Goal: Task Accomplishment & Management: Manage account settings

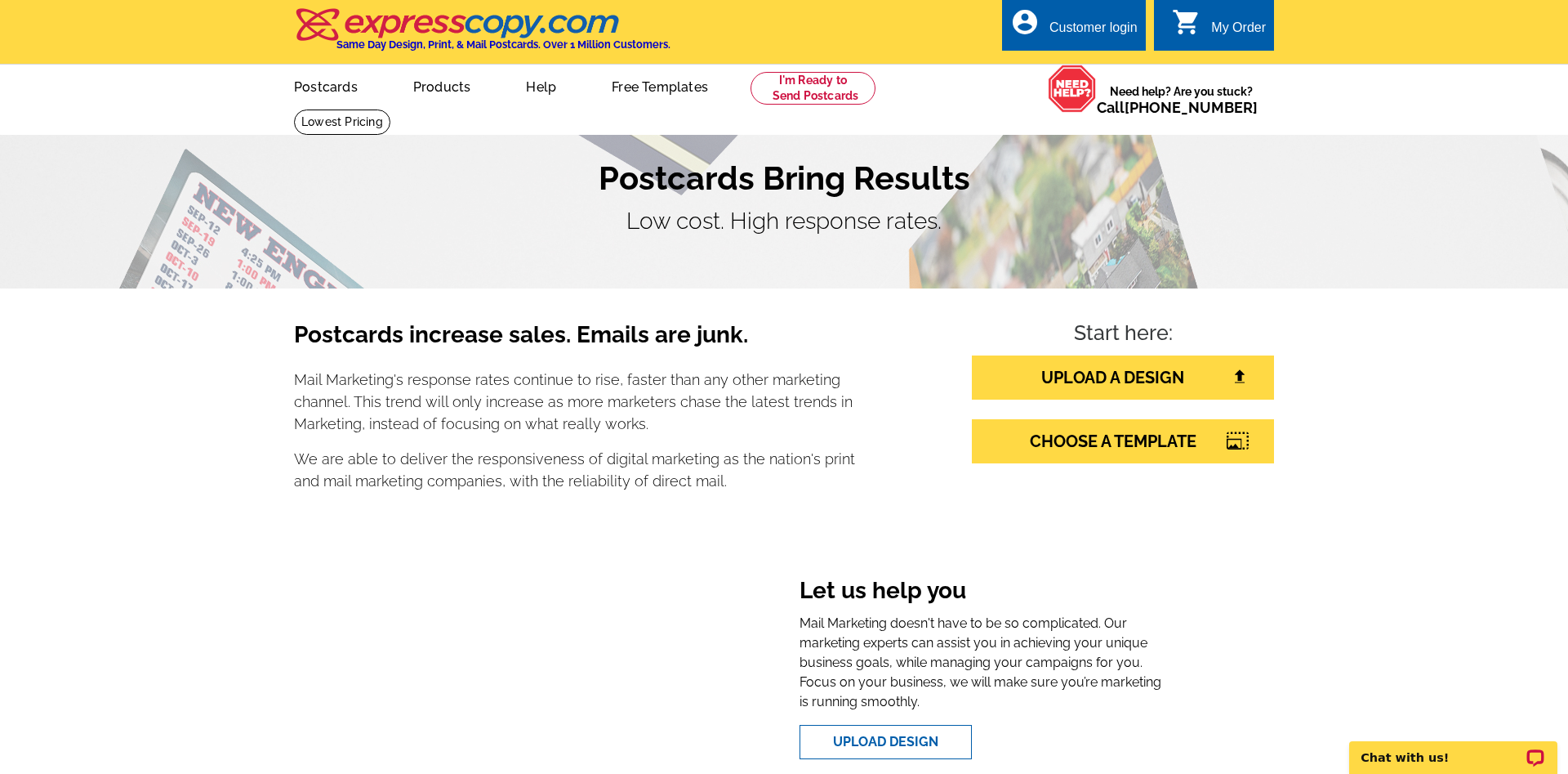
click at [1076, 28] on div "Customer login" at bounding box center [1094, 32] width 88 height 23
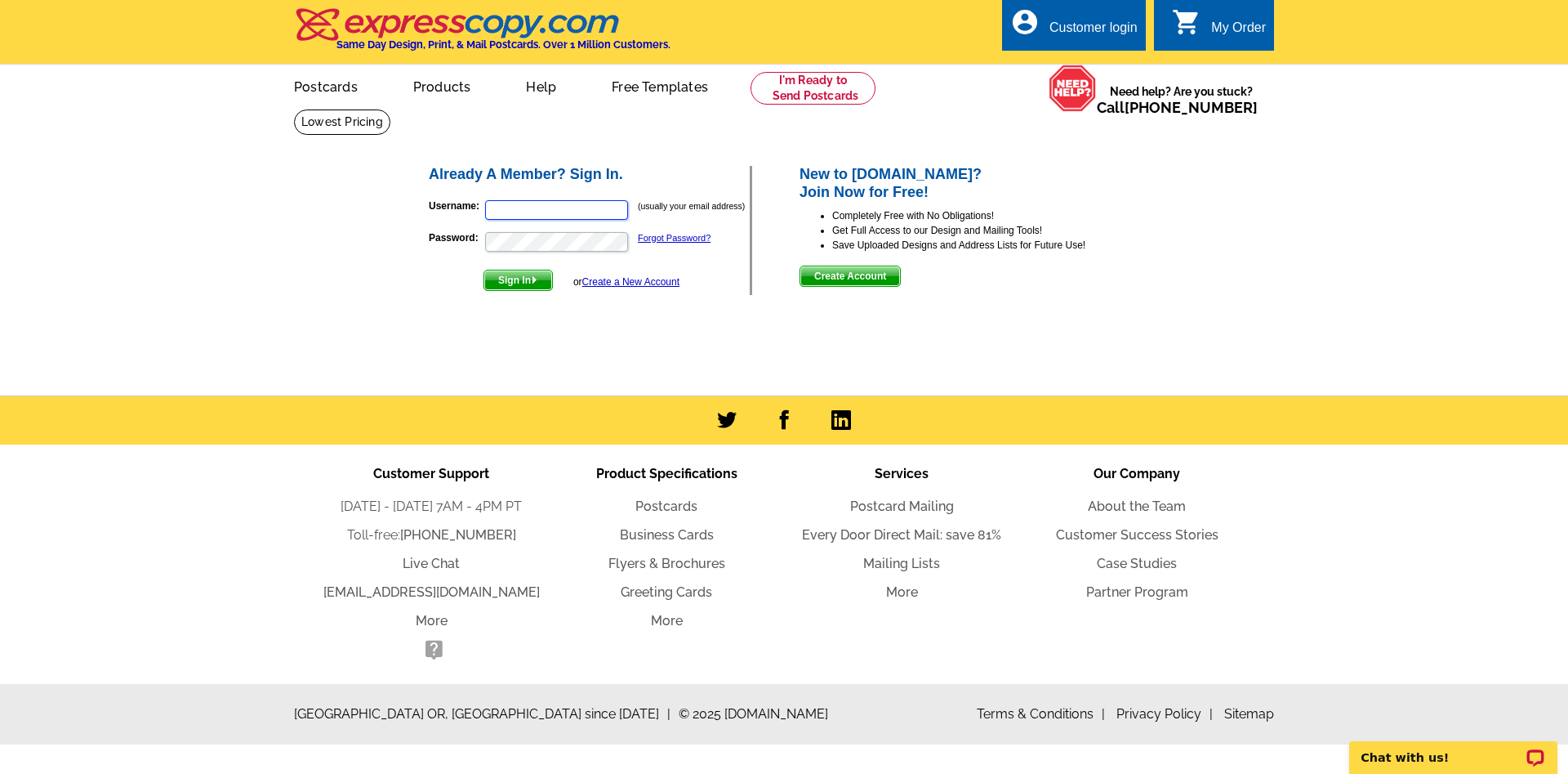
click at [585, 205] on input "Username:" at bounding box center [557, 210] width 143 height 20
click at [578, 208] on input "Username:" at bounding box center [557, 210] width 143 height 20
type input "[EMAIL_ADDRESS][DOMAIN_NAME]"
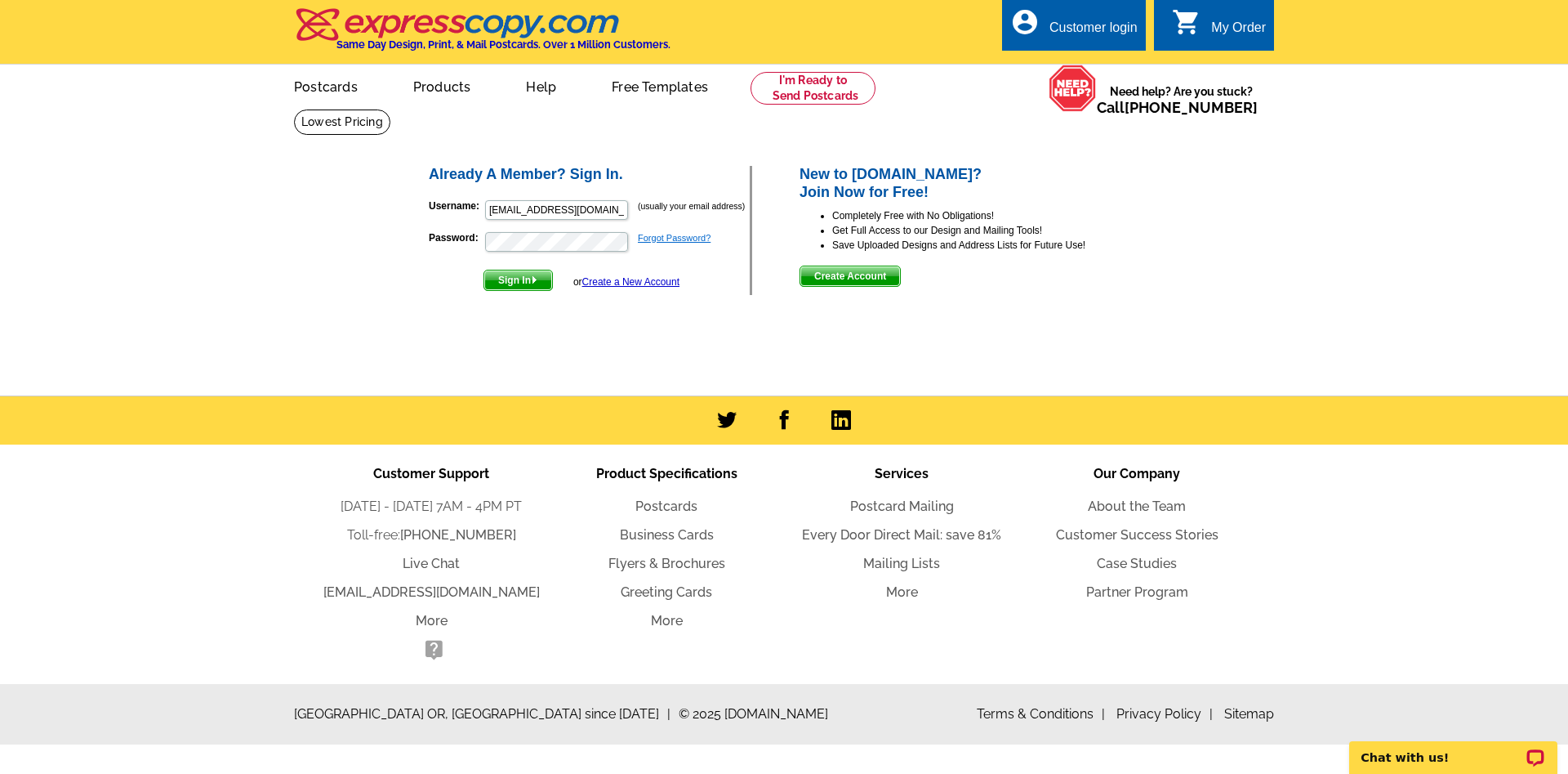
click at [654, 240] on link "Forgot Password?" at bounding box center [674, 238] width 72 height 10
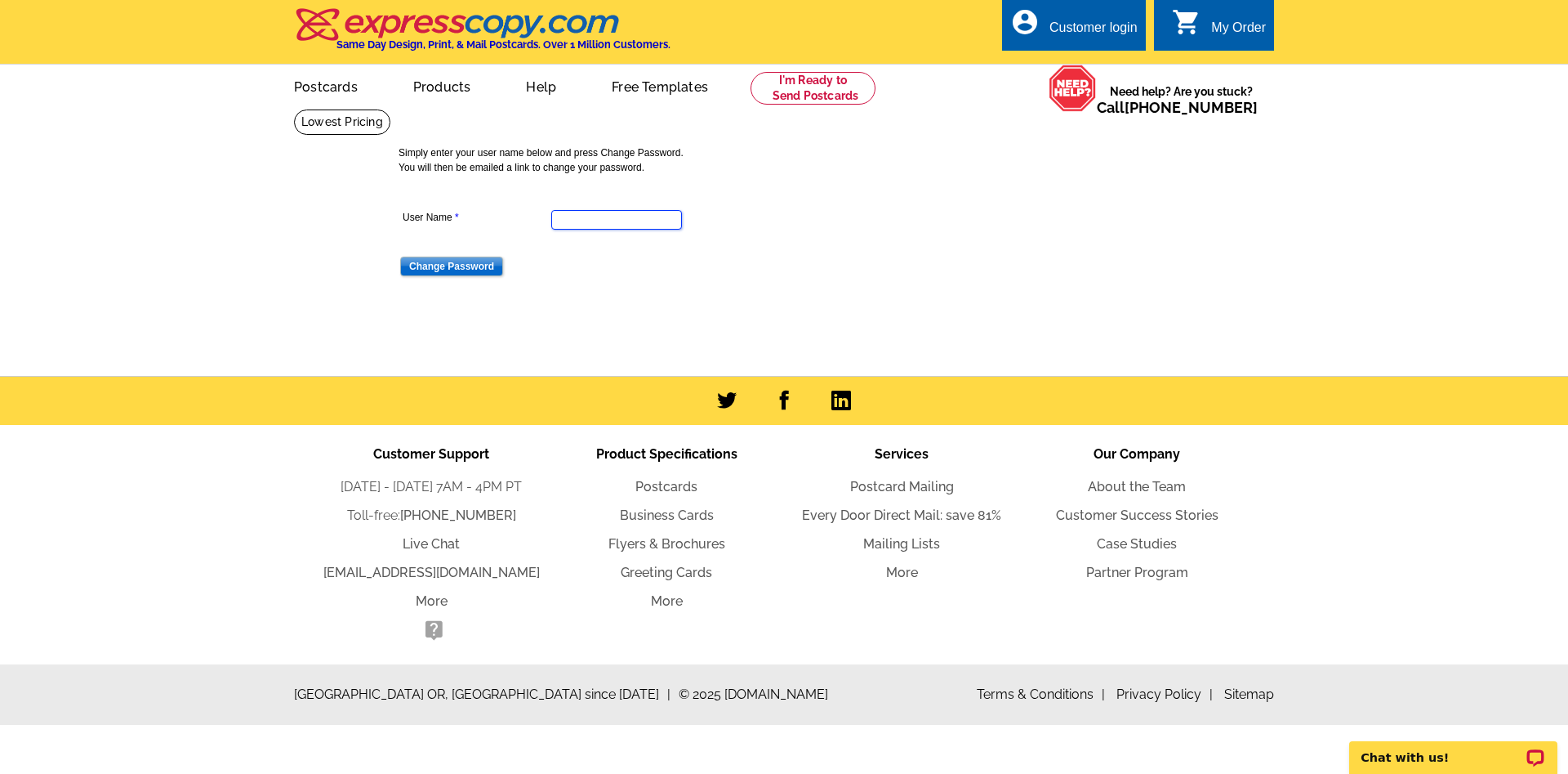
click at [621, 220] on input "User Name" at bounding box center [616, 220] width 130 height 20
type input "[EMAIL_ADDRESS][DOMAIN_NAME]"
click at [481, 274] on input "Change Password" at bounding box center [451, 266] width 103 height 20
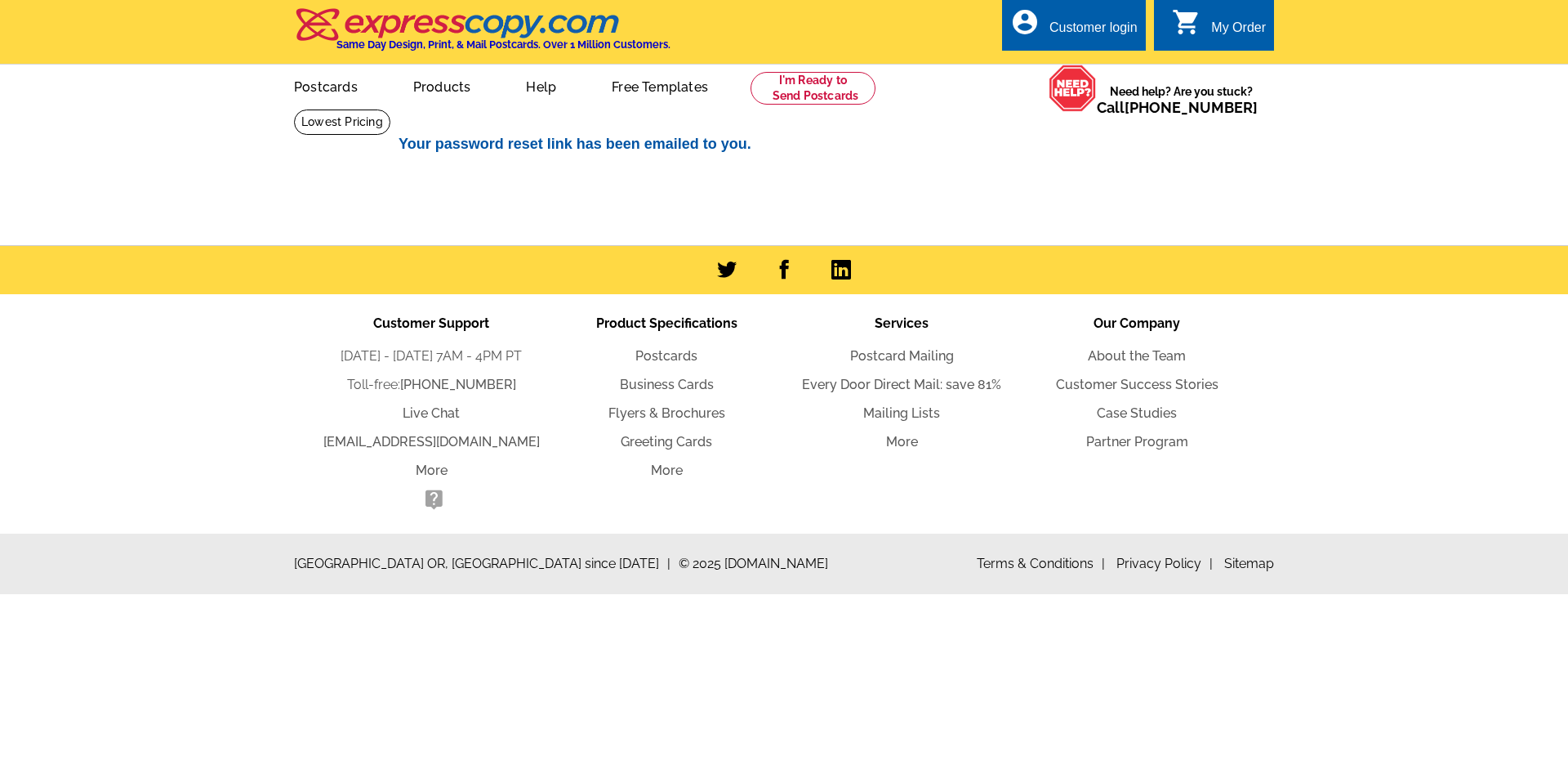
click at [1052, 25] on div "Customer login" at bounding box center [1094, 32] width 88 height 23
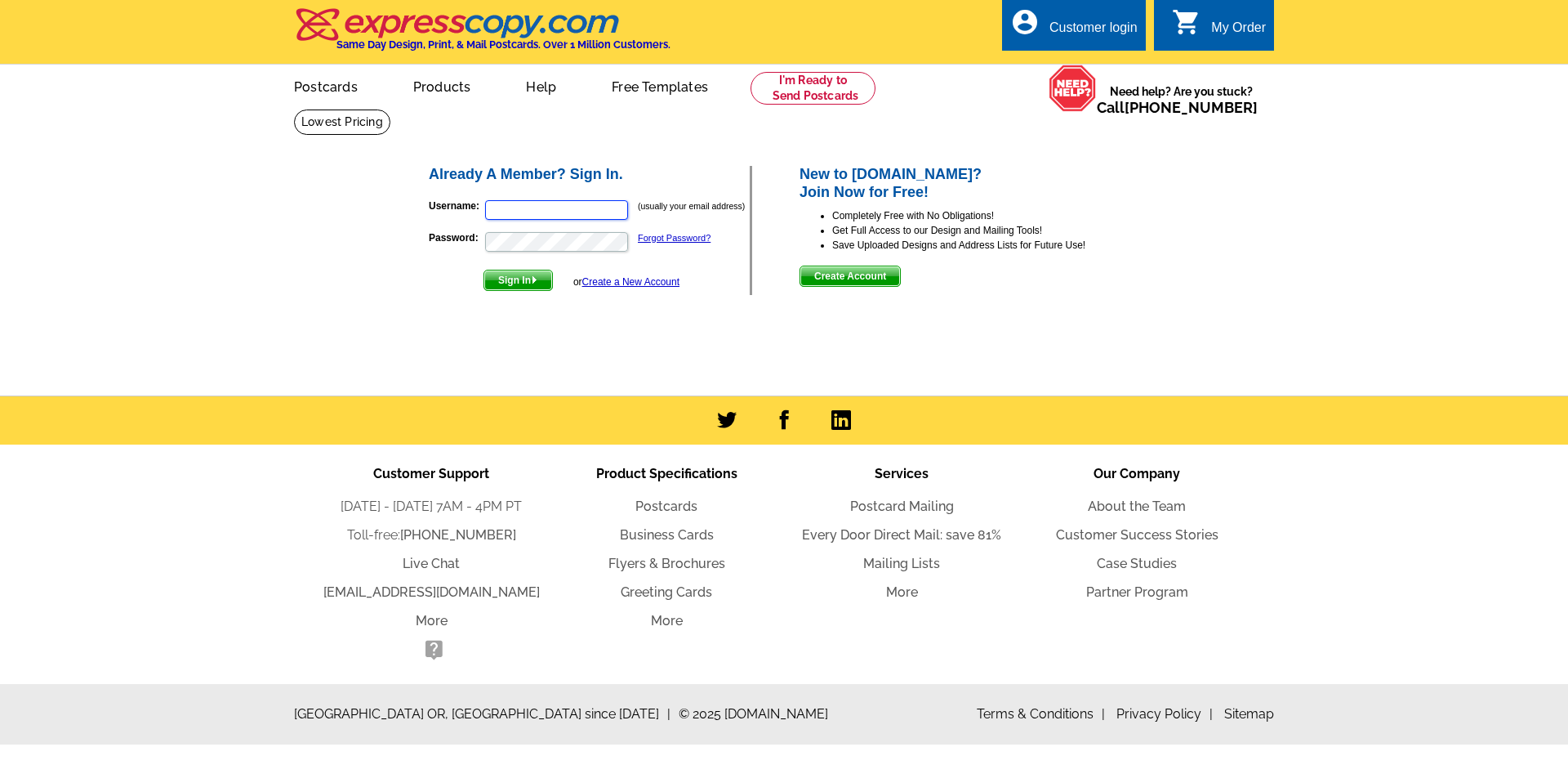
click at [543, 208] on input "Username:" at bounding box center [557, 210] width 143 height 20
click at [540, 210] on input "Username:" at bounding box center [557, 210] width 143 height 20
click at [539, 210] on input "Username:" at bounding box center [557, 210] width 143 height 20
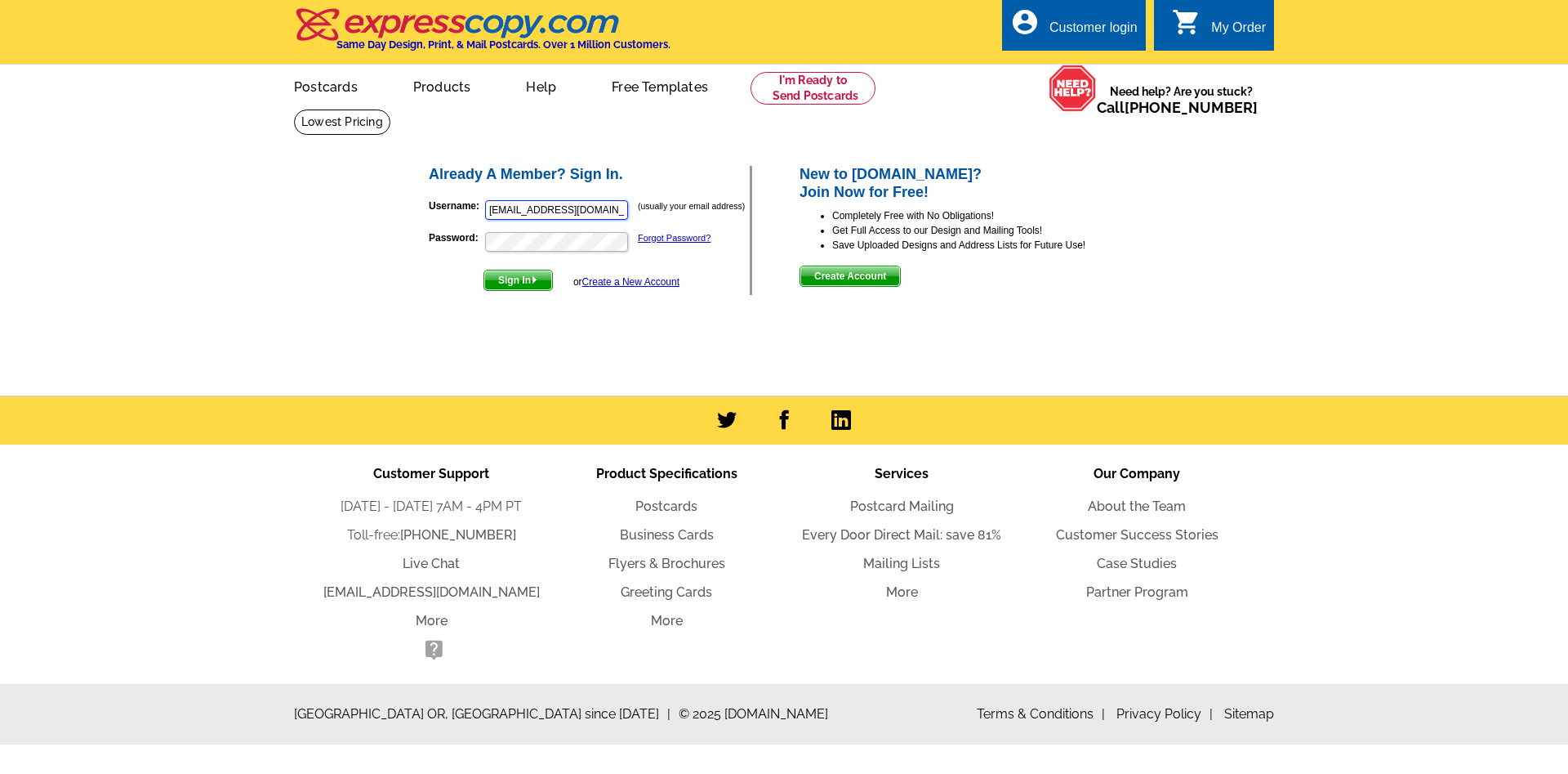
type input "[EMAIL_ADDRESS][DOMAIN_NAME]"
click at [540, 231] on form "Username: [EMAIL_ADDRESS][DOMAIN_NAME] (usually your email address) Password: F…" at bounding box center [589, 241] width 321 height 100
click at [524, 286] on span "Sign In" at bounding box center [518, 281] width 68 height 20
